Goal: Navigation & Orientation: Find specific page/section

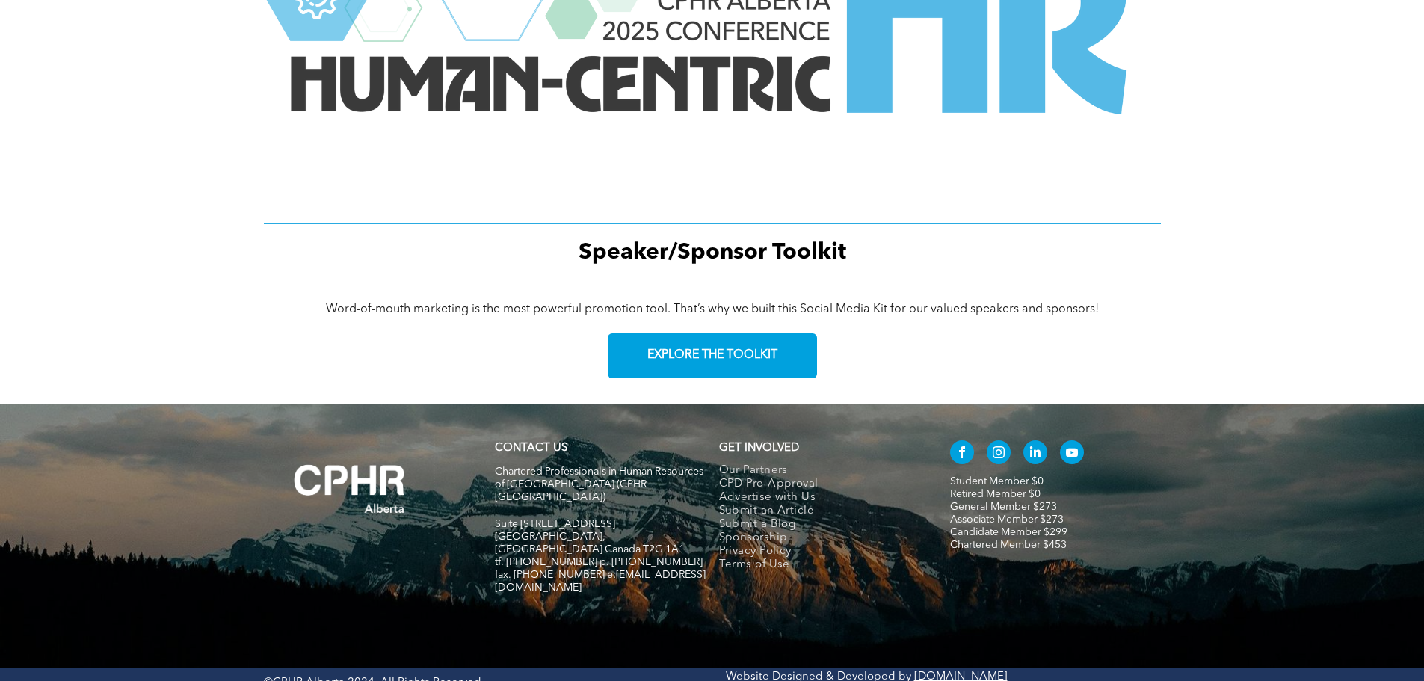
scroll to position [2008, 0]
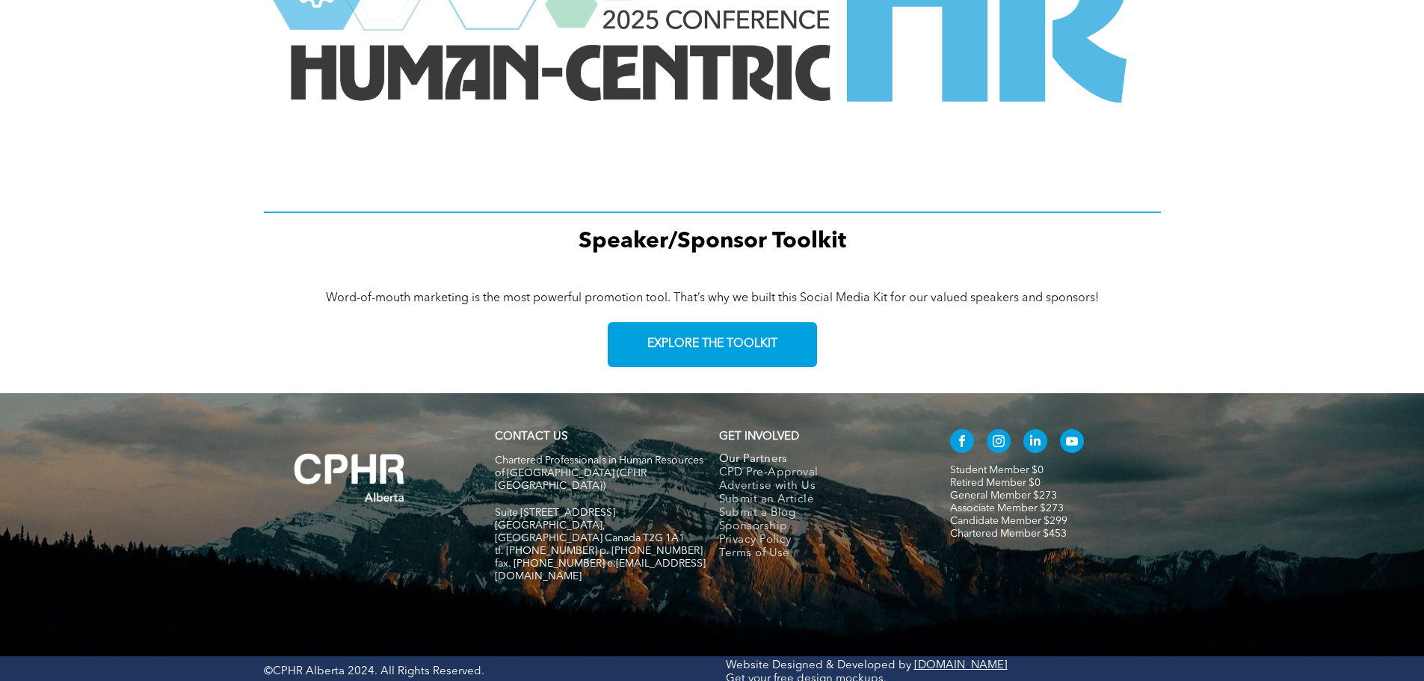
click at [755, 457] on span "Our Partners" at bounding box center [753, 459] width 69 height 13
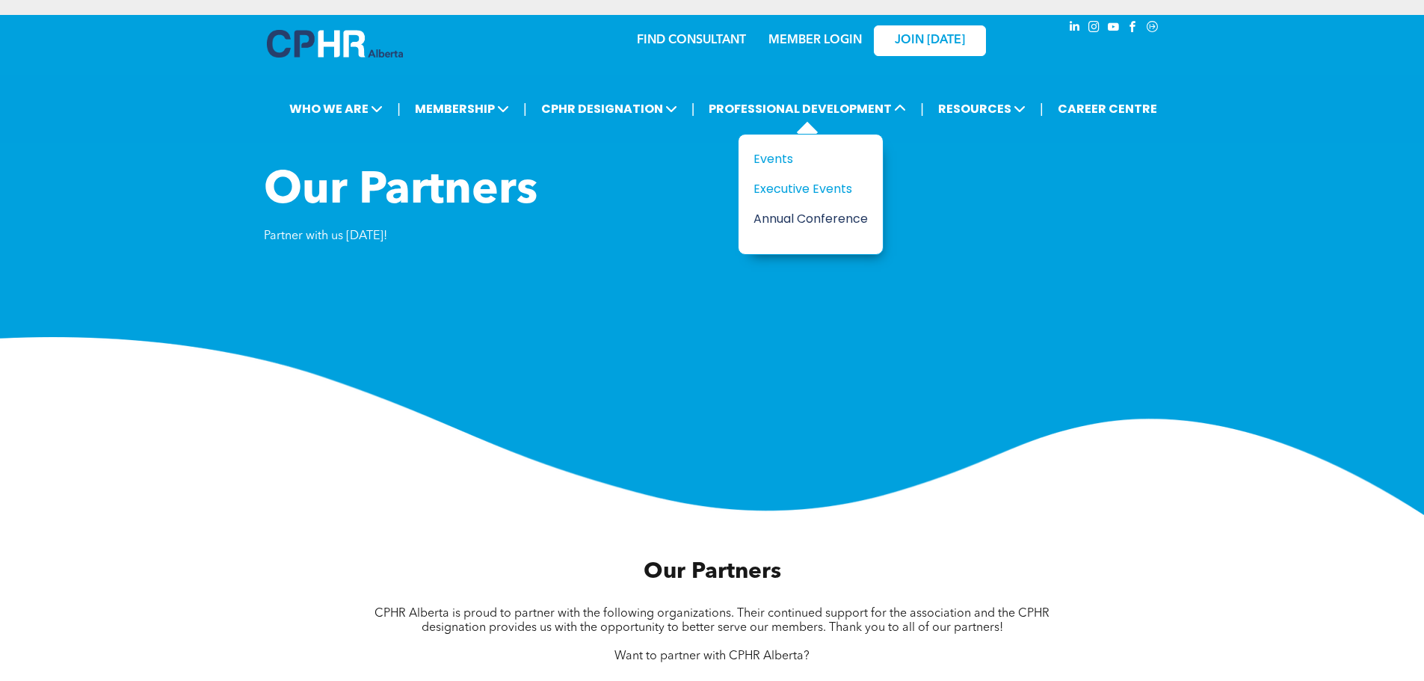
click at [802, 218] on div "Annual Conference" at bounding box center [804, 218] width 103 height 19
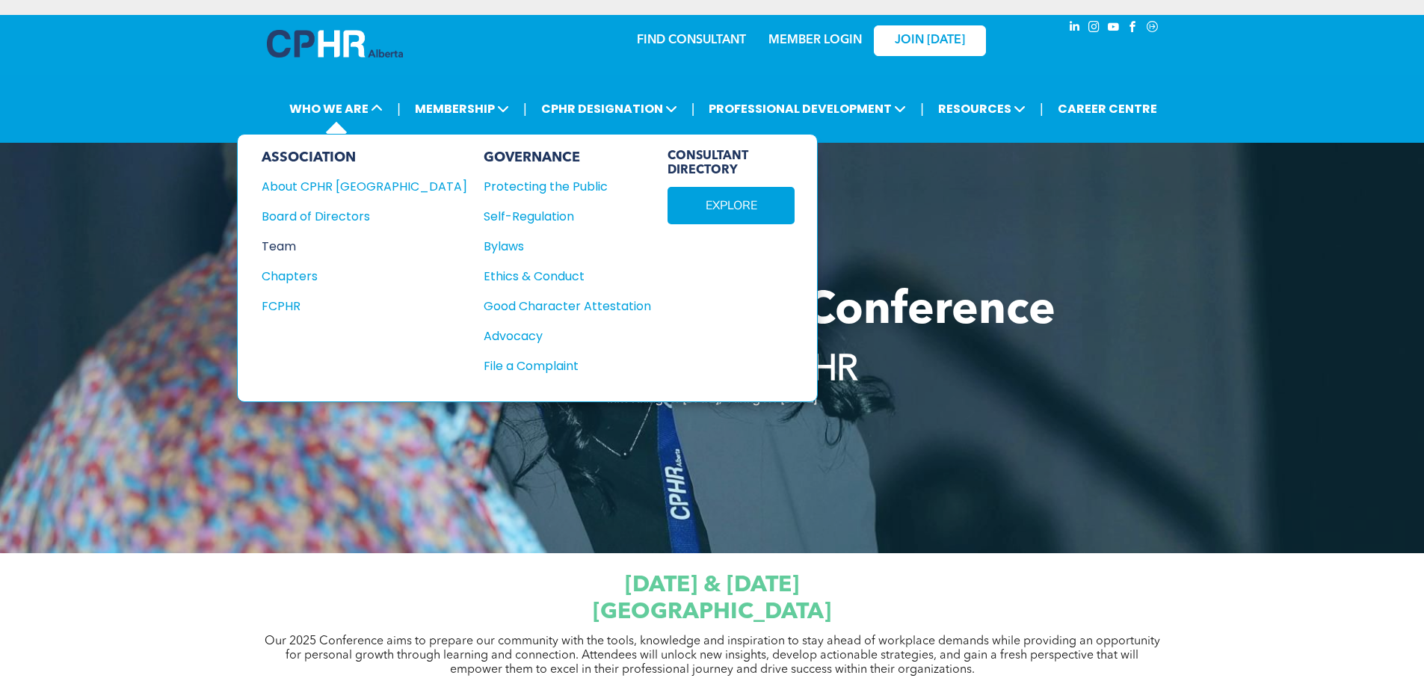
click at [289, 241] on div "Team" at bounding box center [354, 246] width 185 height 19
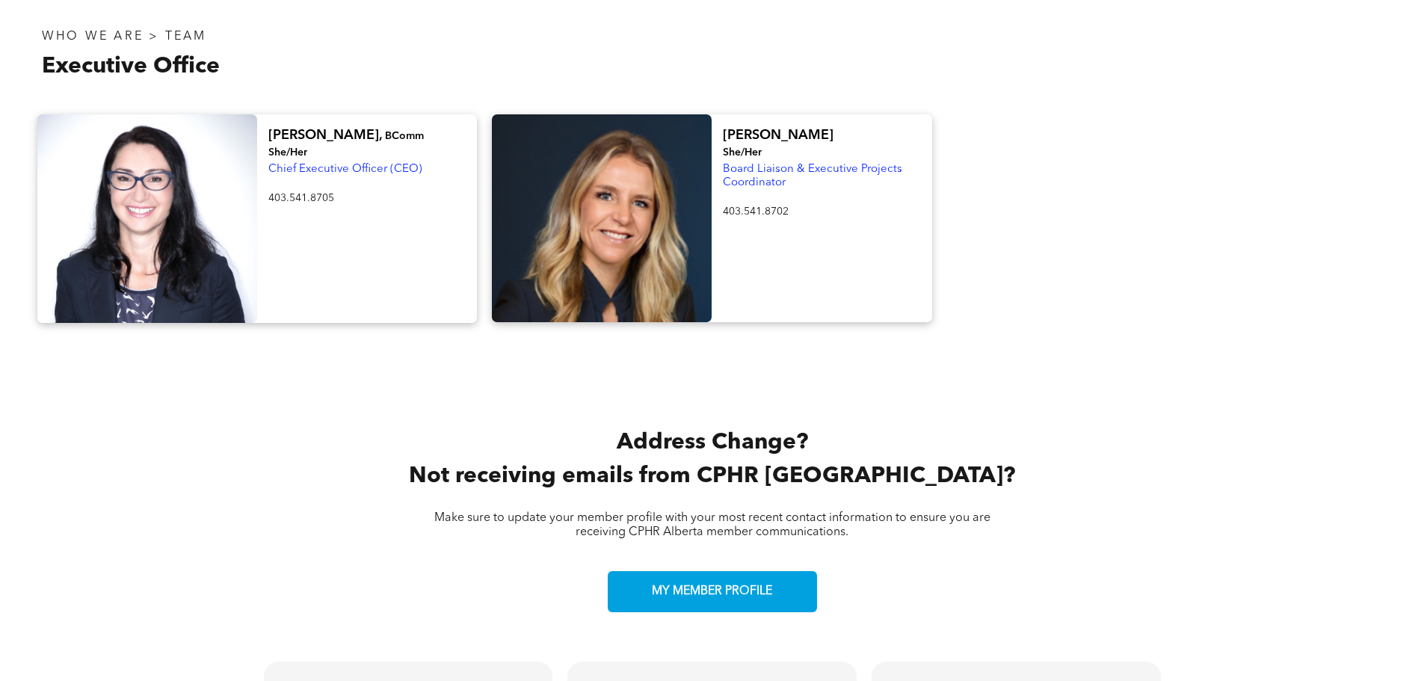
scroll to position [2616, 0]
